Goal: Navigation & Orientation: Find specific page/section

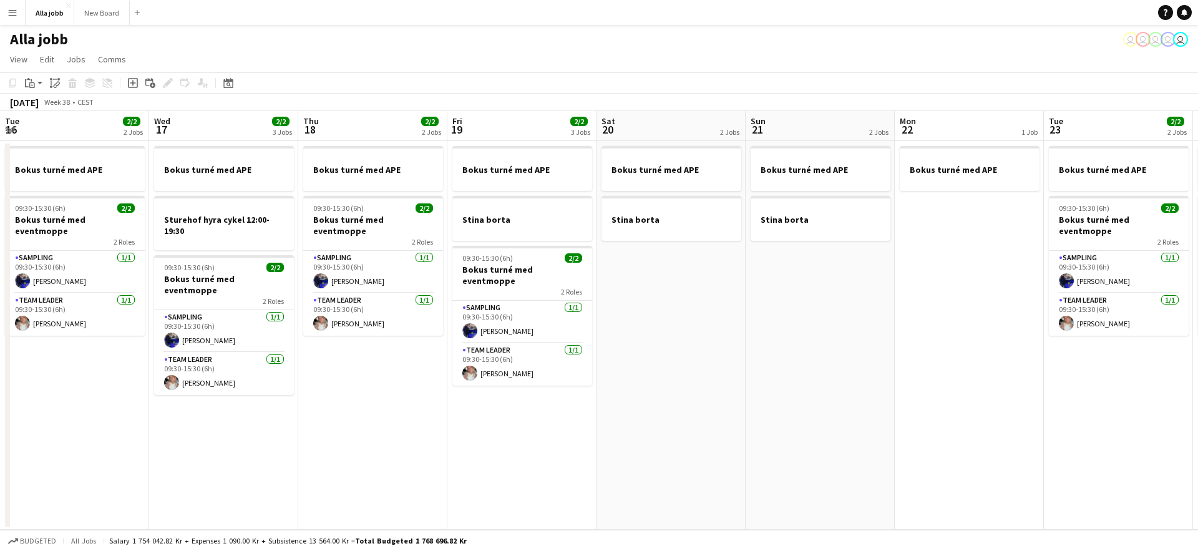
scroll to position [0, 286]
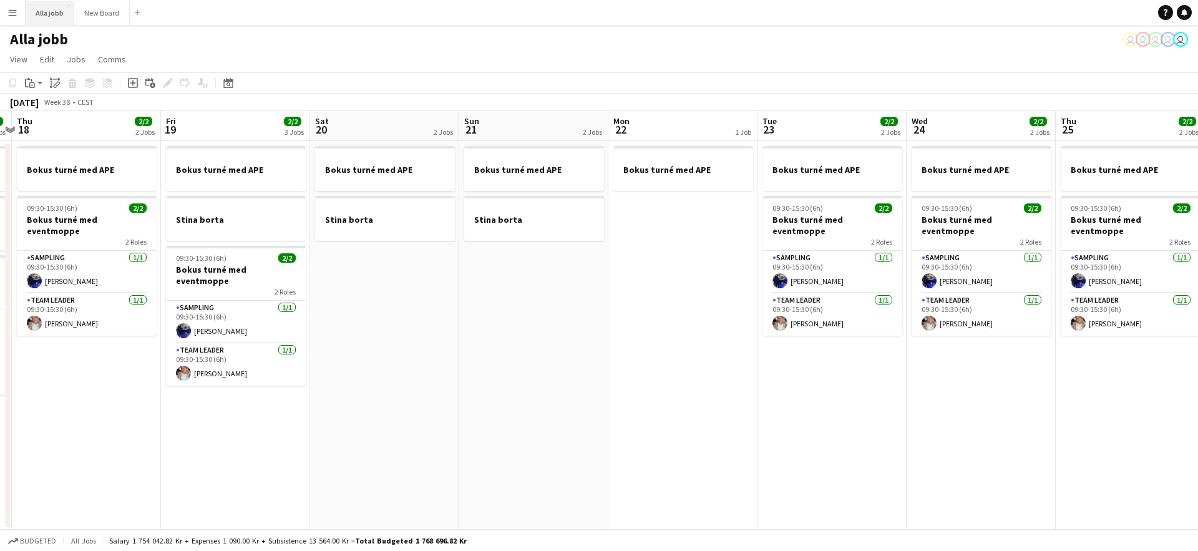
click at [46, 14] on button "Alla jobb Close" at bounding box center [50, 13] width 49 height 24
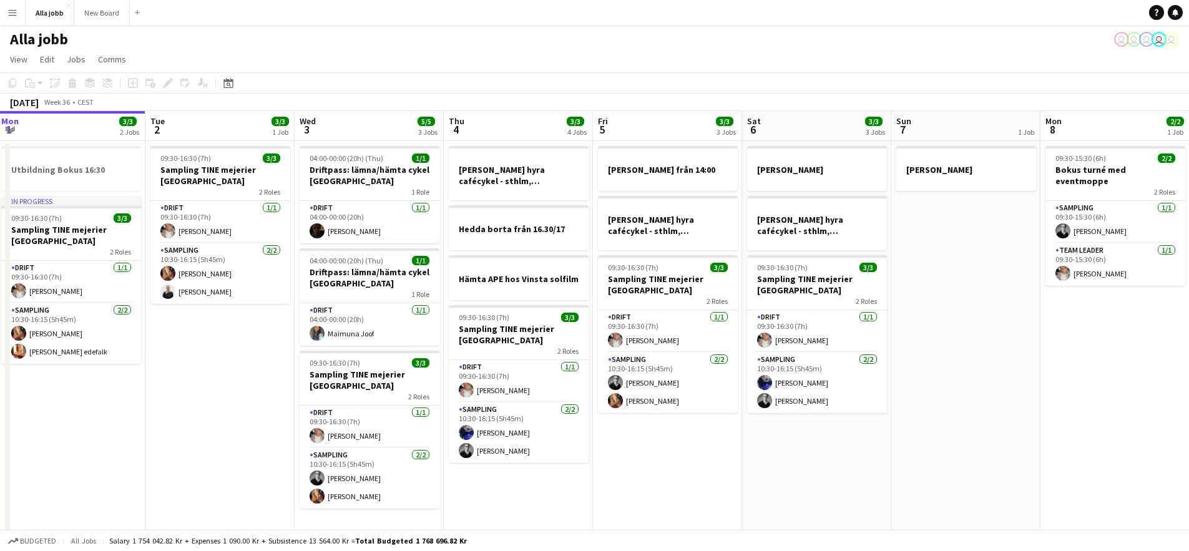
scroll to position [0, 496]
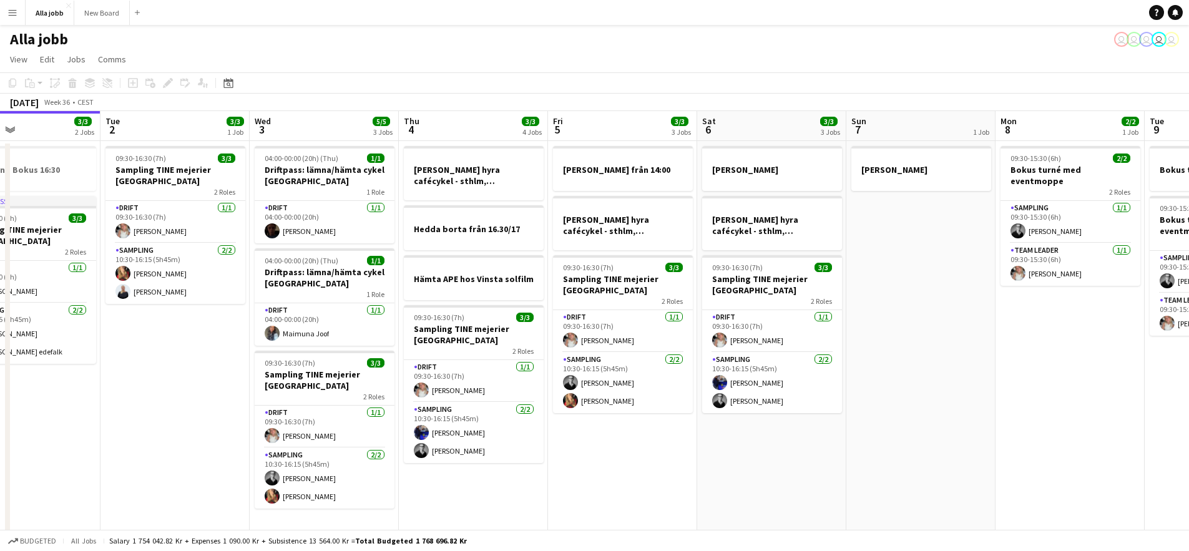
drag, startPoint x: 922, startPoint y: 266, endPoint x: 592, endPoint y: 233, distance: 331.2
click at [592, 233] on app-calendar-viewport "Fri 29 6/6 4 Jobs Sat 30 5/5 2 Jobs Sun 31 Mon 1 3/3 2 Jobs Tue 2 3/3 1 Job Wed…" at bounding box center [594, 357] width 1189 height 492
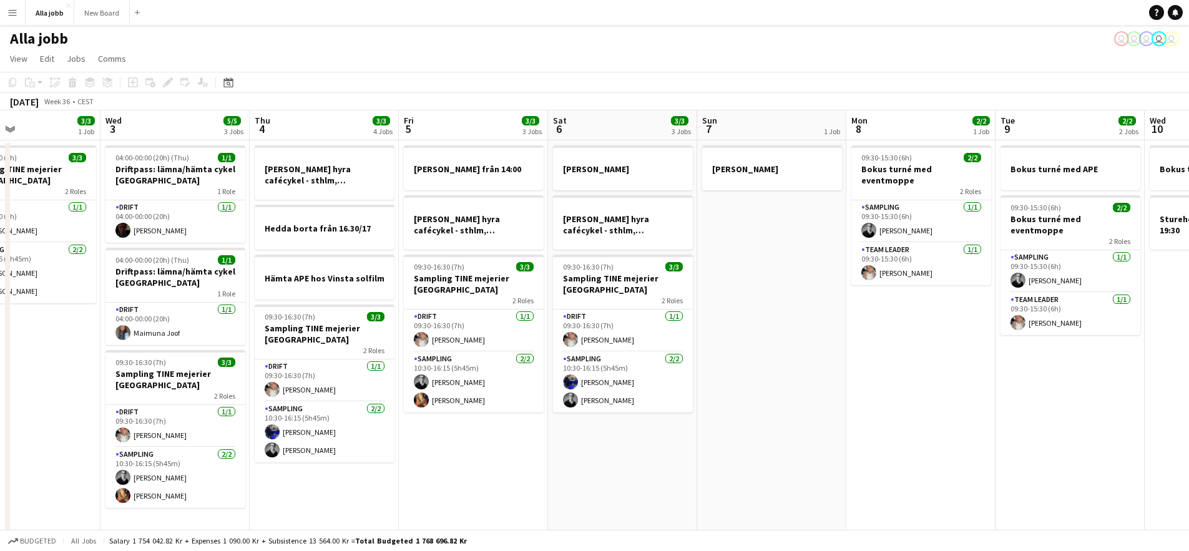
scroll to position [0, 0]
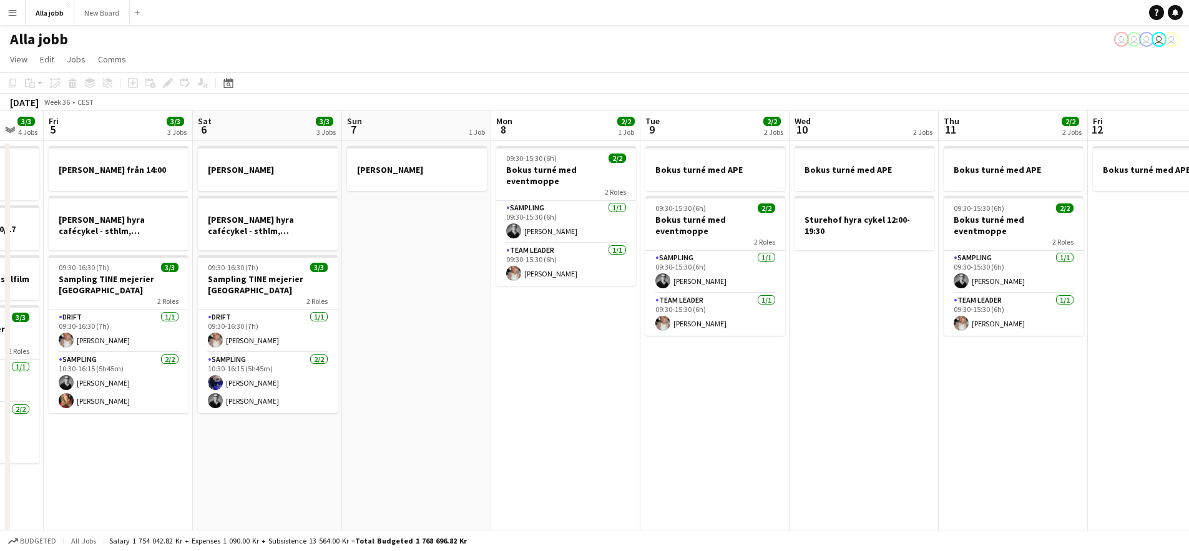
drag, startPoint x: 582, startPoint y: 302, endPoint x: 482, endPoint y: 295, distance: 100.7
click at [482, 295] on app-calendar-viewport "Tue 2 3/3 1 Job Wed 3 5/5 3 Jobs Thu 4 3/3 4 Jobs Fri 5 3/3 3 Jobs Sat 6 3/3 3 …" at bounding box center [594, 357] width 1189 height 492
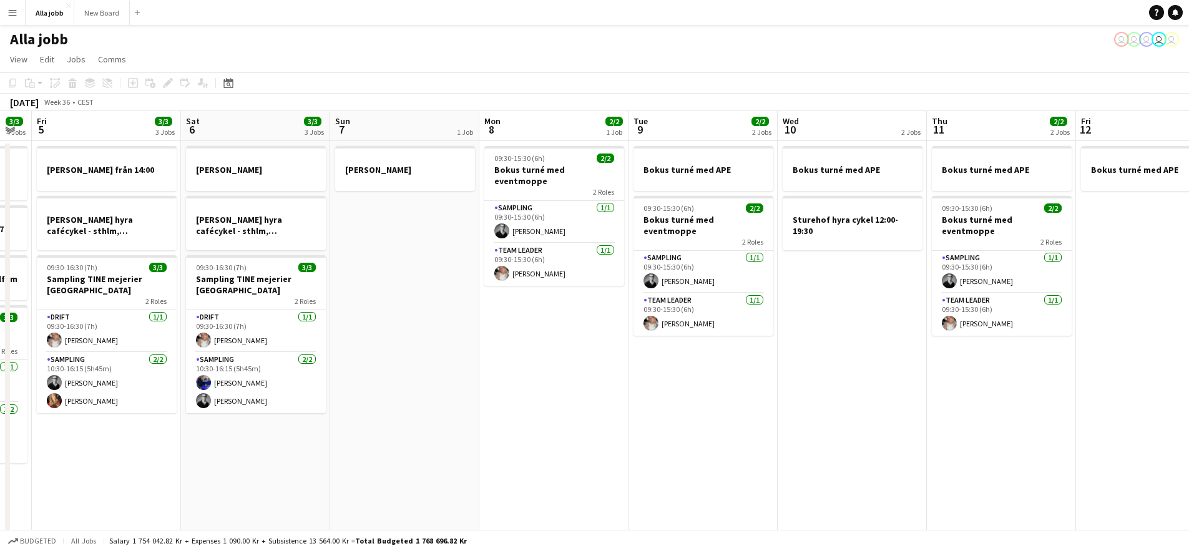
scroll to position [0, 469]
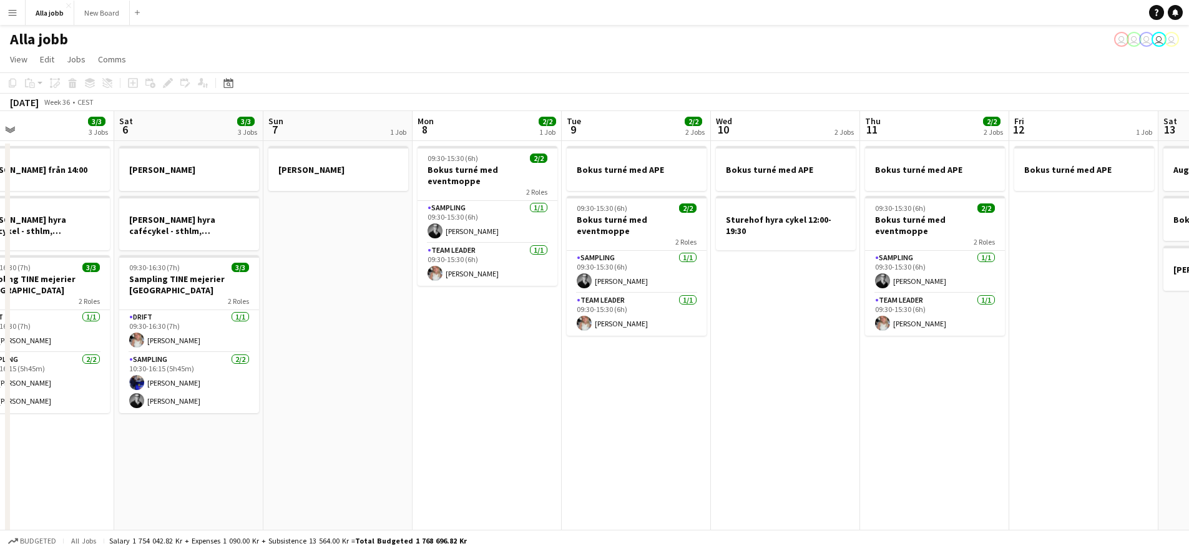
drag, startPoint x: 940, startPoint y: 426, endPoint x: 583, endPoint y: 381, distance: 359.8
click at [588, 382] on app-calendar-viewport "Tue 2 3/3 1 Job Wed 3 5/5 3 Jobs Thu 4 3/3 4 Jobs Fri 5 3/3 3 Jobs Sat 6 3/3 3 …" at bounding box center [594, 357] width 1189 height 492
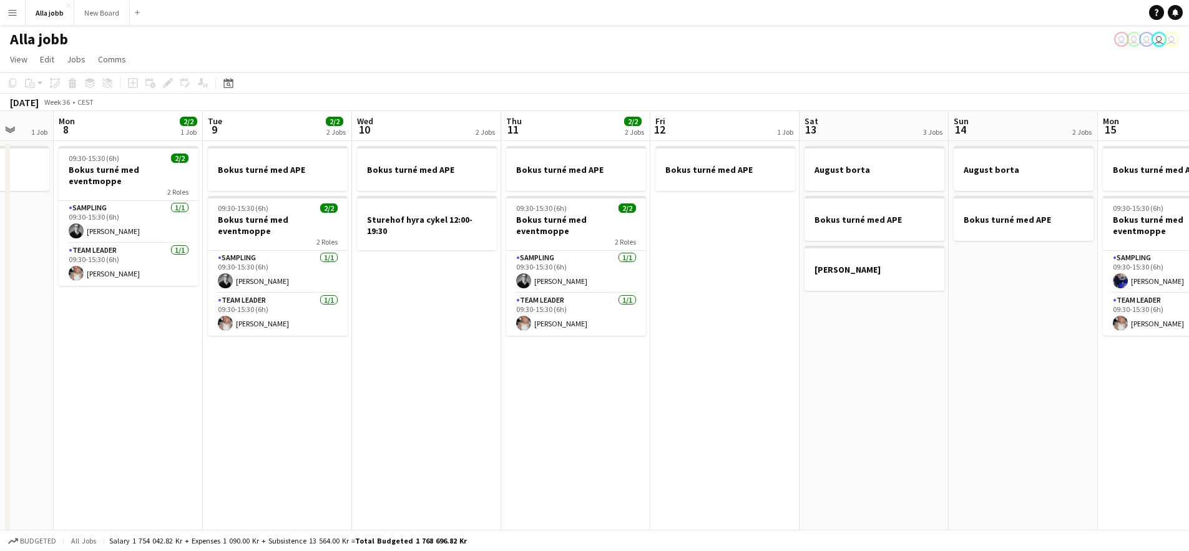
drag, startPoint x: 801, startPoint y: 384, endPoint x: 724, endPoint y: 381, distance: 76.8
click at [724, 381] on app-calendar-viewport "Fri 5 3/3 3 Jobs Sat 6 3/3 3 Jobs Sun 7 1 Job Mon 8 2/2 1 Job Tue 9 2/2 2 Jobs …" at bounding box center [594, 357] width 1189 height 492
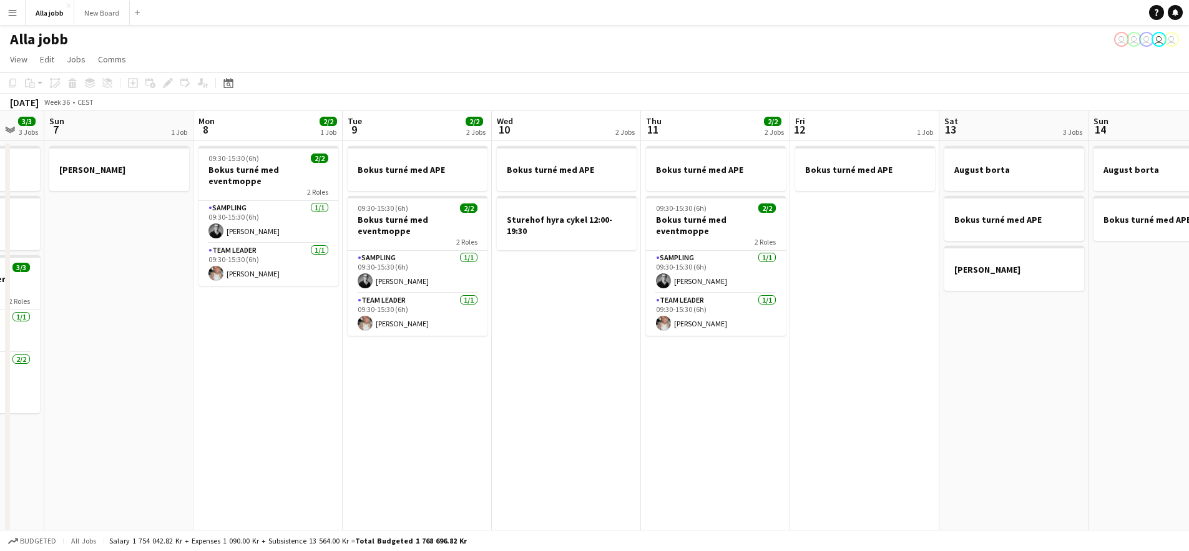
drag, startPoint x: 364, startPoint y: 346, endPoint x: 557, endPoint y: 361, distance: 193.4
click at [552, 362] on app-calendar-viewport "Fri 5 3/3 3 Jobs Sat 6 3/3 3 Jobs Sun 7 1 Job Mon 8 2/2 1 Job Tue 9 2/2 2 Jobs …" at bounding box center [594, 357] width 1189 height 492
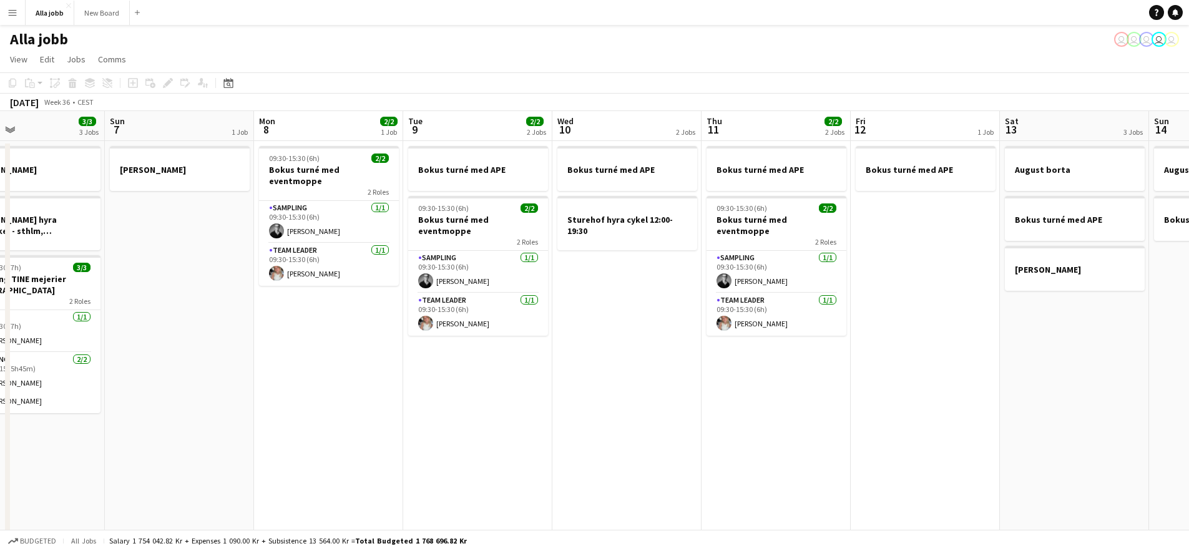
drag, startPoint x: 317, startPoint y: 339, endPoint x: 336, endPoint y: 341, distance: 18.9
click at [336, 341] on app-calendar-viewport "Thu 4 3/3 4 Jobs Fri 5 3/3 3 Jobs Sat 6 3/3 3 Jobs Sun 7 1 Job Mon 8 2/2 1 Job …" at bounding box center [594, 357] width 1189 height 492
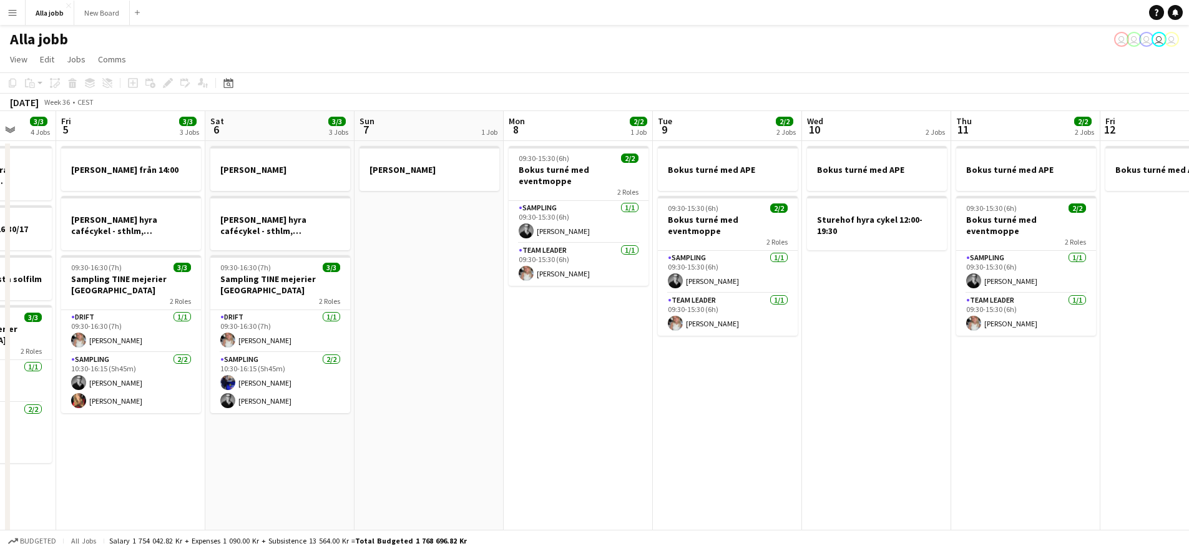
scroll to position [0, 261]
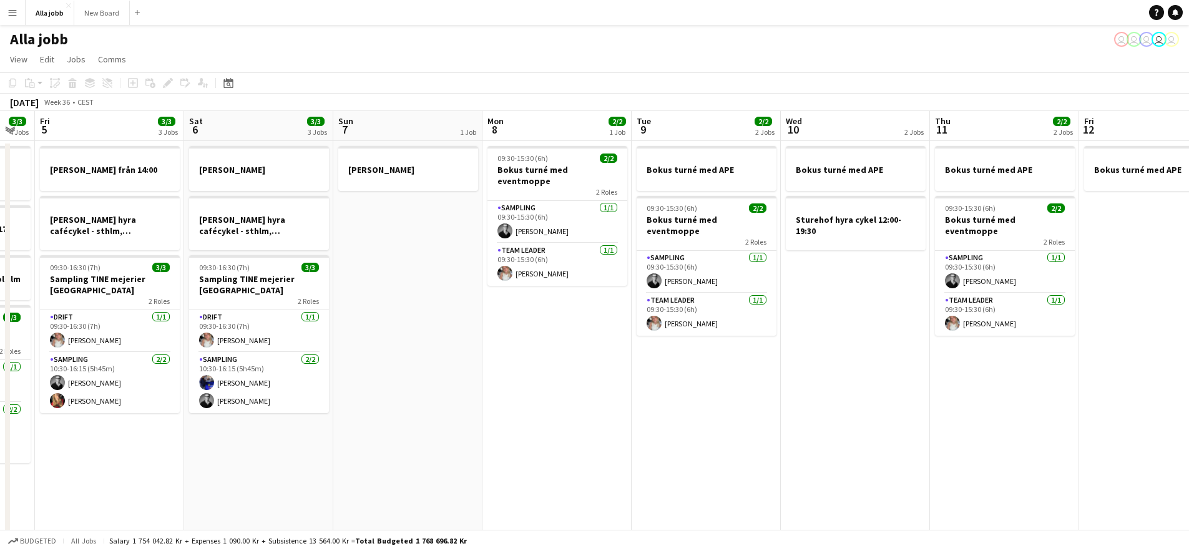
drag, startPoint x: 336, startPoint y: 341, endPoint x: 566, endPoint y: 377, distance: 233.0
click at [562, 380] on app-calendar-viewport "Wed 3 5/5 3 Jobs Thu 4 3/3 4 Jobs Fri 5 3/3 3 Jobs Sat 6 3/3 3 Jobs Sun 7 1 Job…" at bounding box center [594, 357] width 1189 height 492
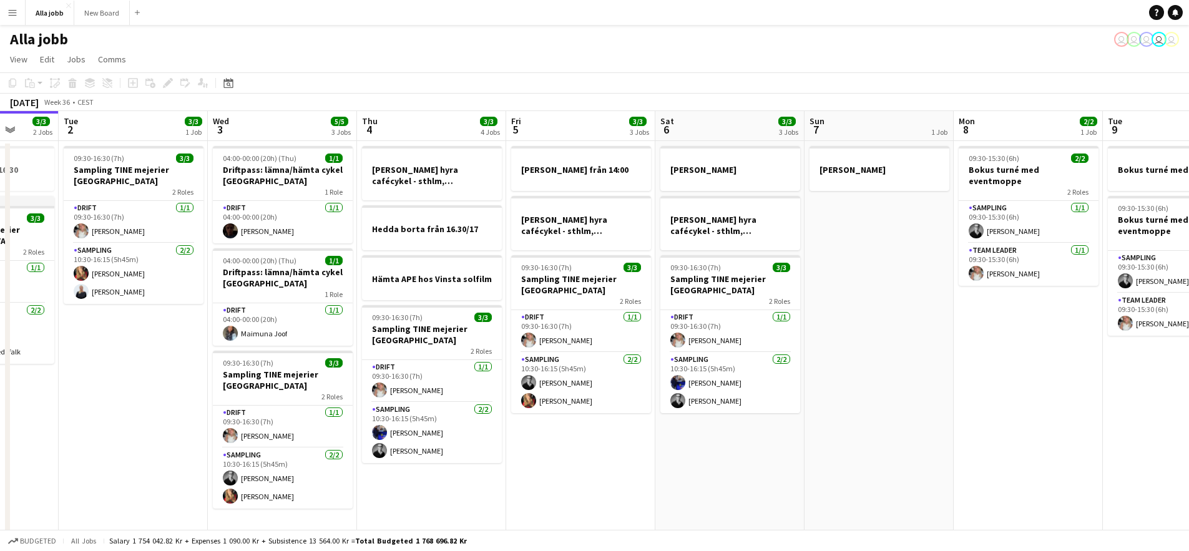
drag, startPoint x: 389, startPoint y: 238, endPoint x: 842, endPoint y: 261, distance: 454.2
click at [839, 261] on app-calendar-viewport "Sat 30 5/5 2 Jobs Sun 31 Mon 1 3/3 2 Jobs Tue 2 3/3 1 Job Wed 3 5/5 3 Jobs Thu …" at bounding box center [594, 357] width 1189 height 492
